Goal: Register for event/course

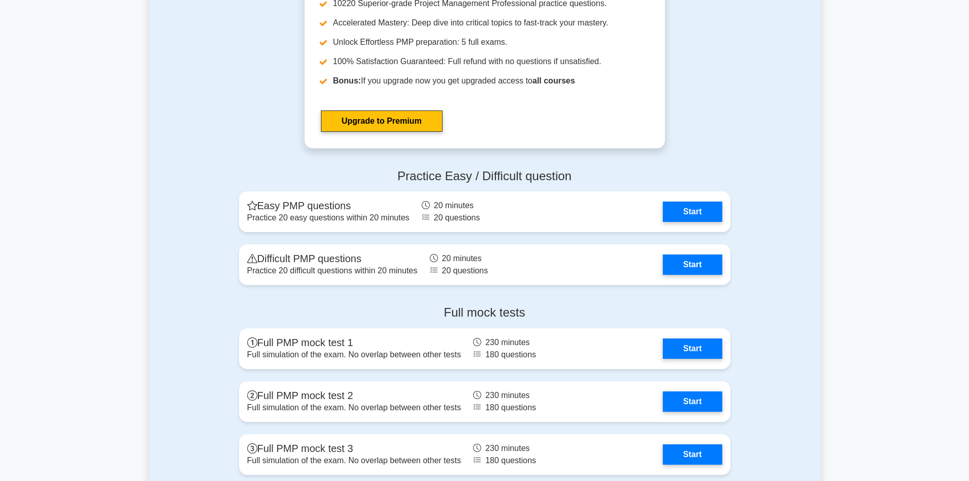
scroll to position [2507, 0]
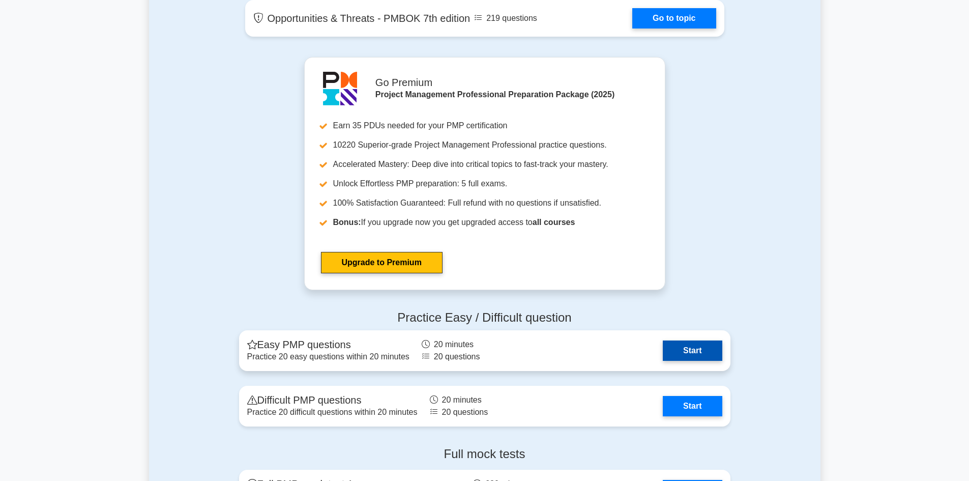
click at [688, 356] on link "Start" at bounding box center [692, 350] width 59 height 20
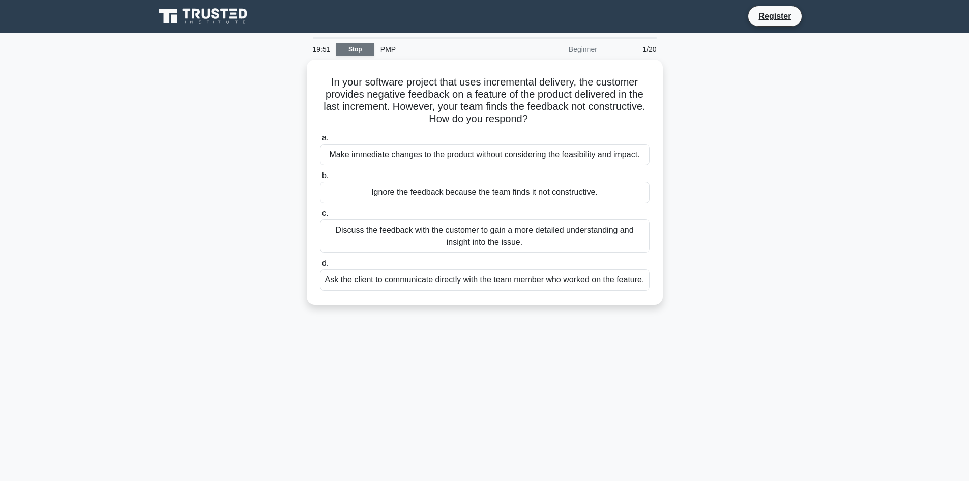
click at [349, 51] on link "Stop" at bounding box center [355, 49] width 38 height 13
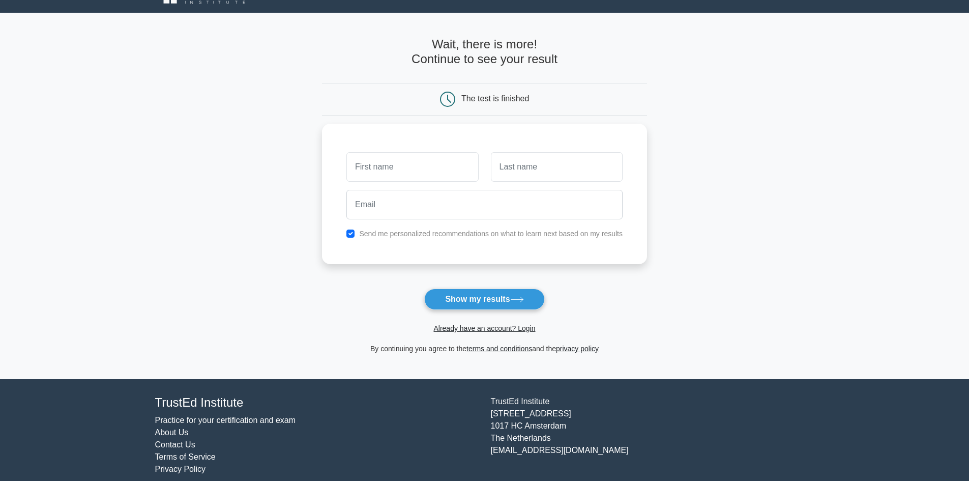
scroll to position [31, 0]
